Goal: Information Seeking & Learning: Learn about a topic

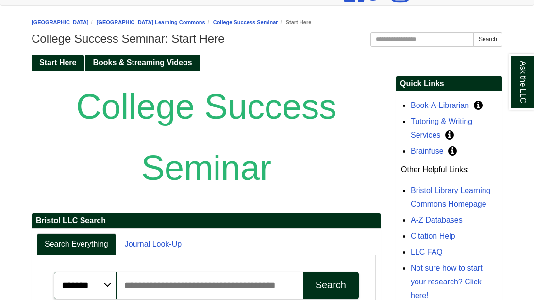
scroll to position [78, 0]
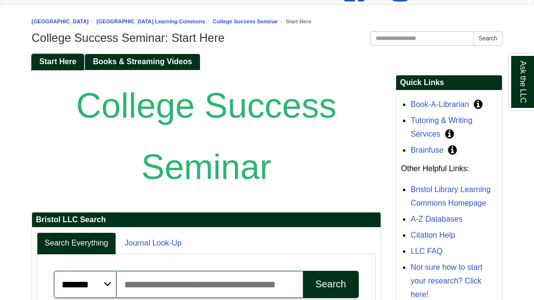
click at [57, 66] on span "Start Here" at bounding box center [57, 61] width 37 height 8
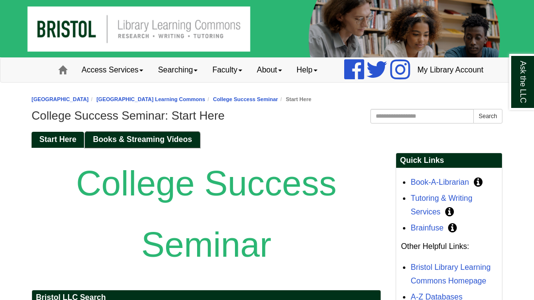
click at [109, 143] on span "Books & Streaming Videos" at bounding box center [142, 139] width 99 height 8
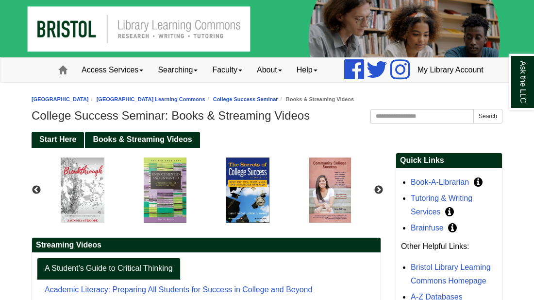
scroll to position [220, 106]
click at [109, 143] on span "Books & Streaming Videos" at bounding box center [142, 139] width 99 height 8
click at [85, 252] on h2 "Streaming Videos" at bounding box center [206, 244] width 349 height 15
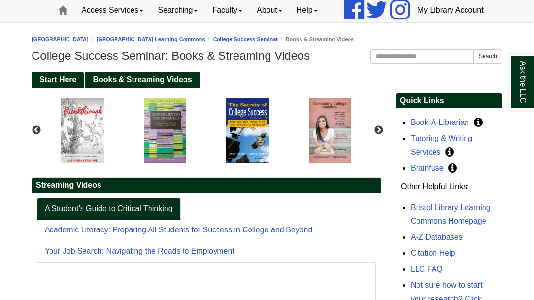
scroll to position [78, 0]
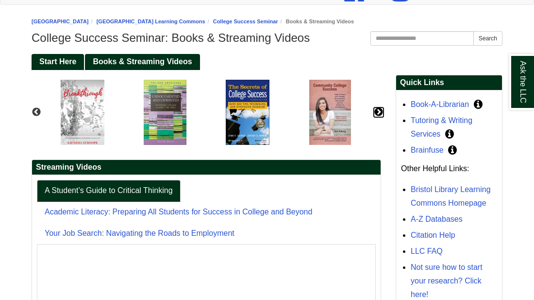
click at [378, 117] on button "Next" at bounding box center [379, 112] width 10 height 10
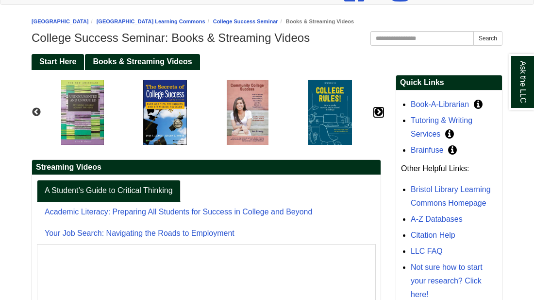
click at [380, 117] on button "Next" at bounding box center [379, 112] width 10 height 10
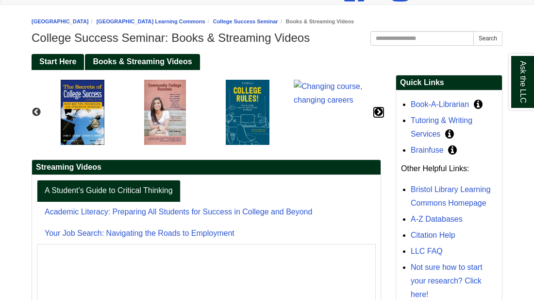
click at [380, 117] on button "Next" at bounding box center [379, 112] width 10 height 10
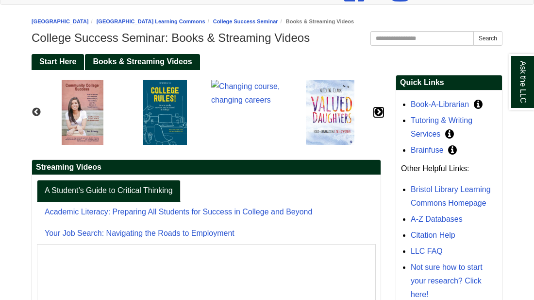
click at [380, 117] on button "Next" at bounding box center [379, 112] width 10 height 10
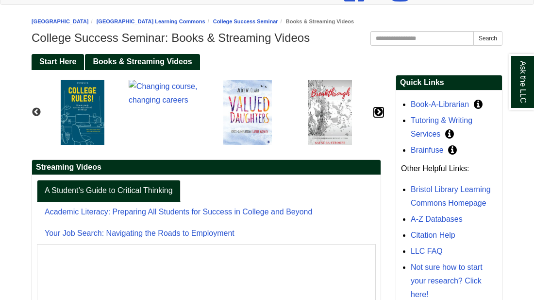
click at [380, 117] on button "Next" at bounding box center [379, 112] width 10 height 10
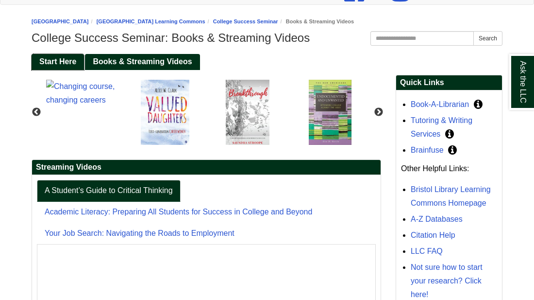
click at [73, 66] on span "Start Here" at bounding box center [57, 61] width 37 height 8
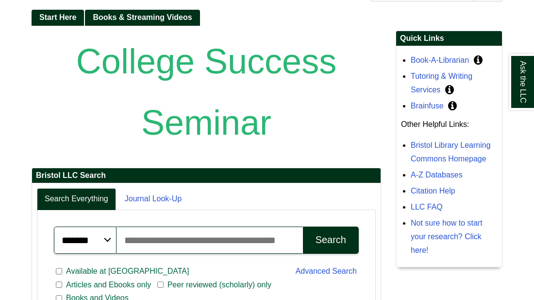
scroll to position [124, 0]
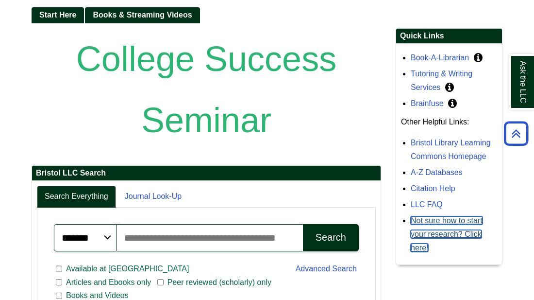
click at [442, 251] on link "Not sure how to start your research? Click here!" at bounding box center [447, 233] width 72 height 35
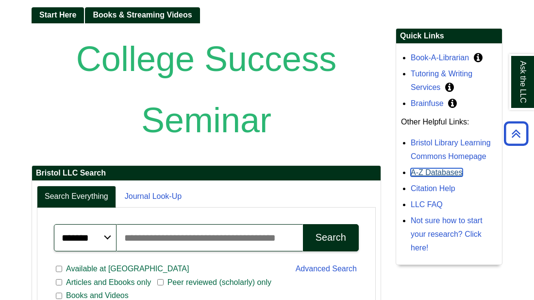
click at [428, 176] on link "A-Z Databases" at bounding box center [437, 172] width 52 height 8
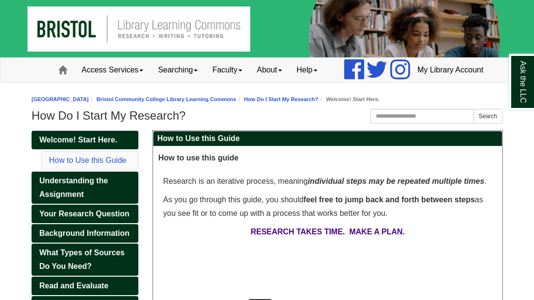
click at [442, 238] on p "RESEARCH TAKES TIME. MAKE A PLAN." at bounding box center [327, 232] width 329 height 14
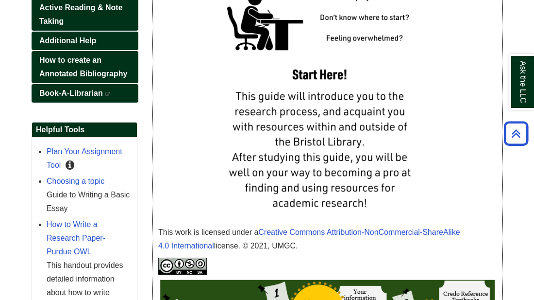
scroll to position [369, 0]
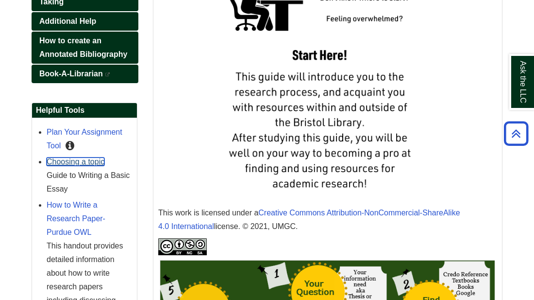
click at [88, 166] on link "Choosing a topic" at bounding box center [76, 161] width 58 height 8
